Goal: Navigation & Orientation: Find specific page/section

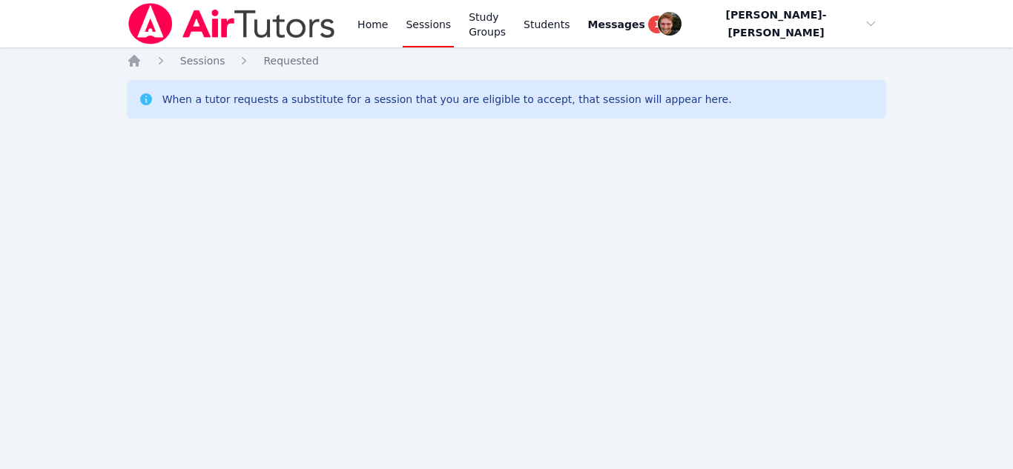
click at [476, 296] on div "Home Sessions Study Groups Students Messages 1 Open user menu Vincent Astray-Ca…" at bounding box center [506, 234] width 1013 height 469
click at [476, 296] on div "Home Sessions Study Groups Students Messages 1 Open user menu [PERSON_NAME]-[PE…" at bounding box center [506, 234] width 1013 height 469
